Goal: Task Accomplishment & Management: Use online tool/utility

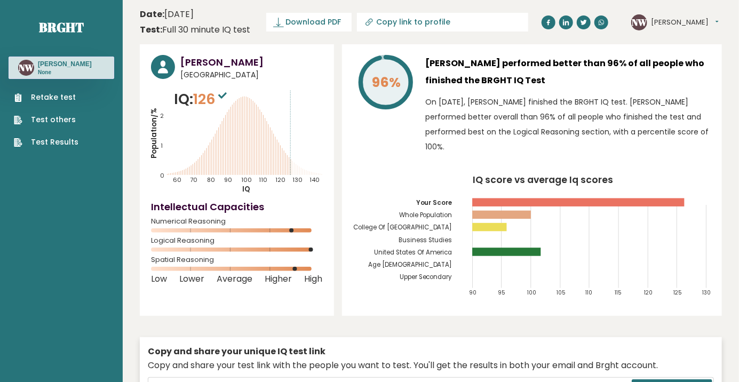
click at [721, 237] on div "96% [PERSON_NAME] performed better than 96% of all people who finished the BRGH…" at bounding box center [532, 179] width 380 height 271
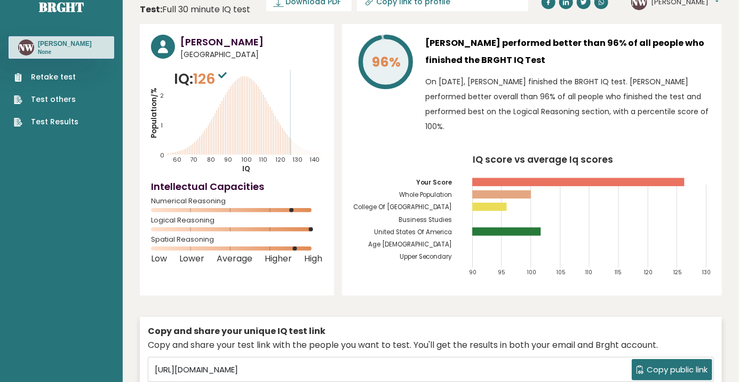
scroll to position [34, 0]
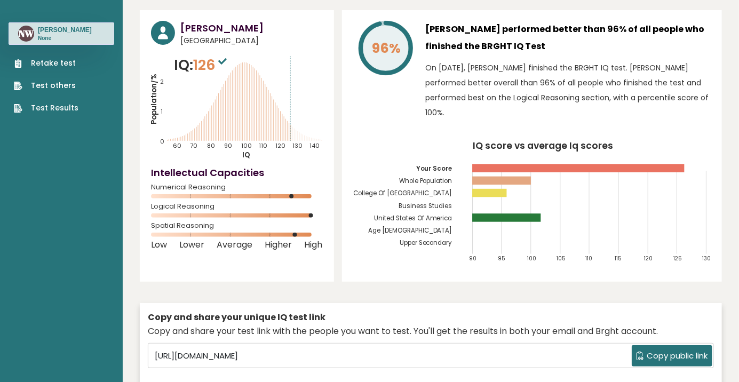
click at [14, 73] on ul "Retake test Test others Test Results" at bounding box center [46, 86] width 75 height 56
click at [74, 59] on link "Retake test" at bounding box center [46, 63] width 65 height 11
click at [17, 58] on link "Retake test" at bounding box center [46, 63] width 65 height 11
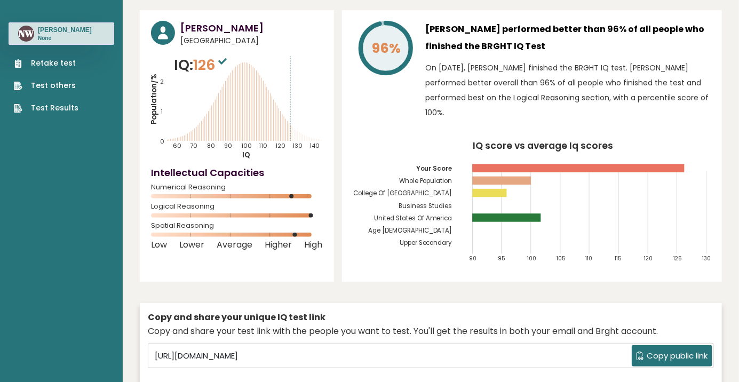
click at [37, 58] on link "Retake test" at bounding box center [46, 63] width 65 height 11
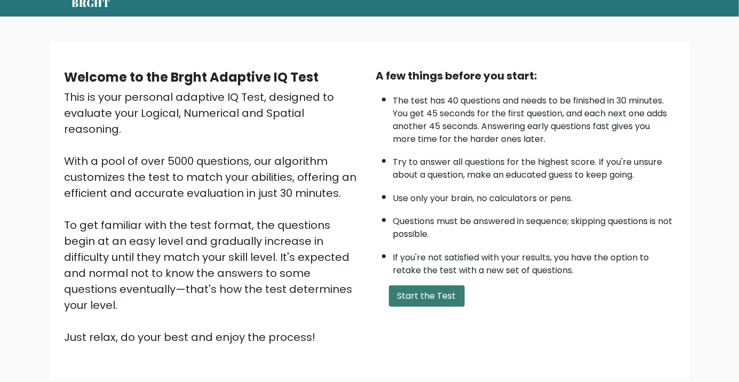
scroll to position [55, 0]
